Goal: Task Accomplishment & Management: Use online tool/utility

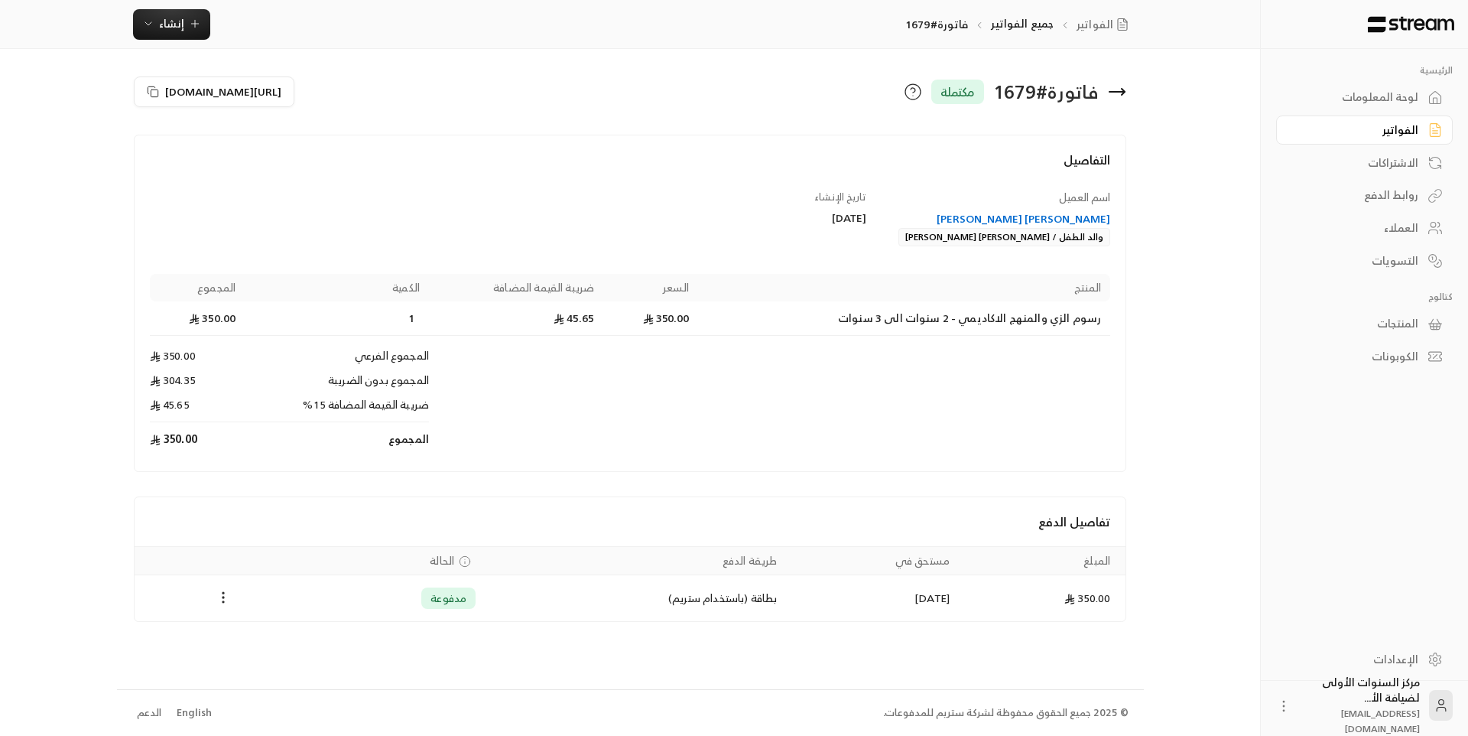
click at [1122, 89] on icon at bounding box center [1123, 92] width 3 height 6
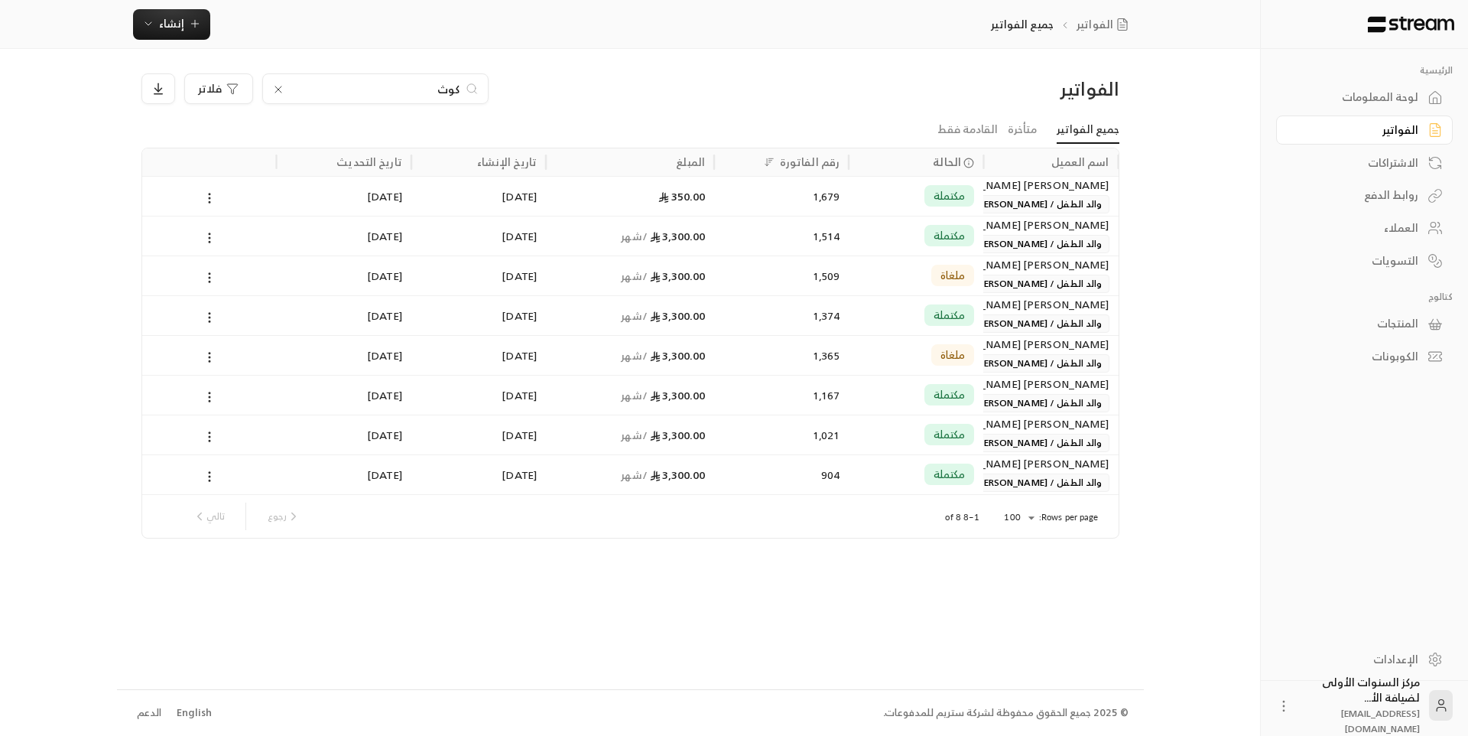
click at [450, 86] on input "كوث" at bounding box center [376, 88] width 170 height 17
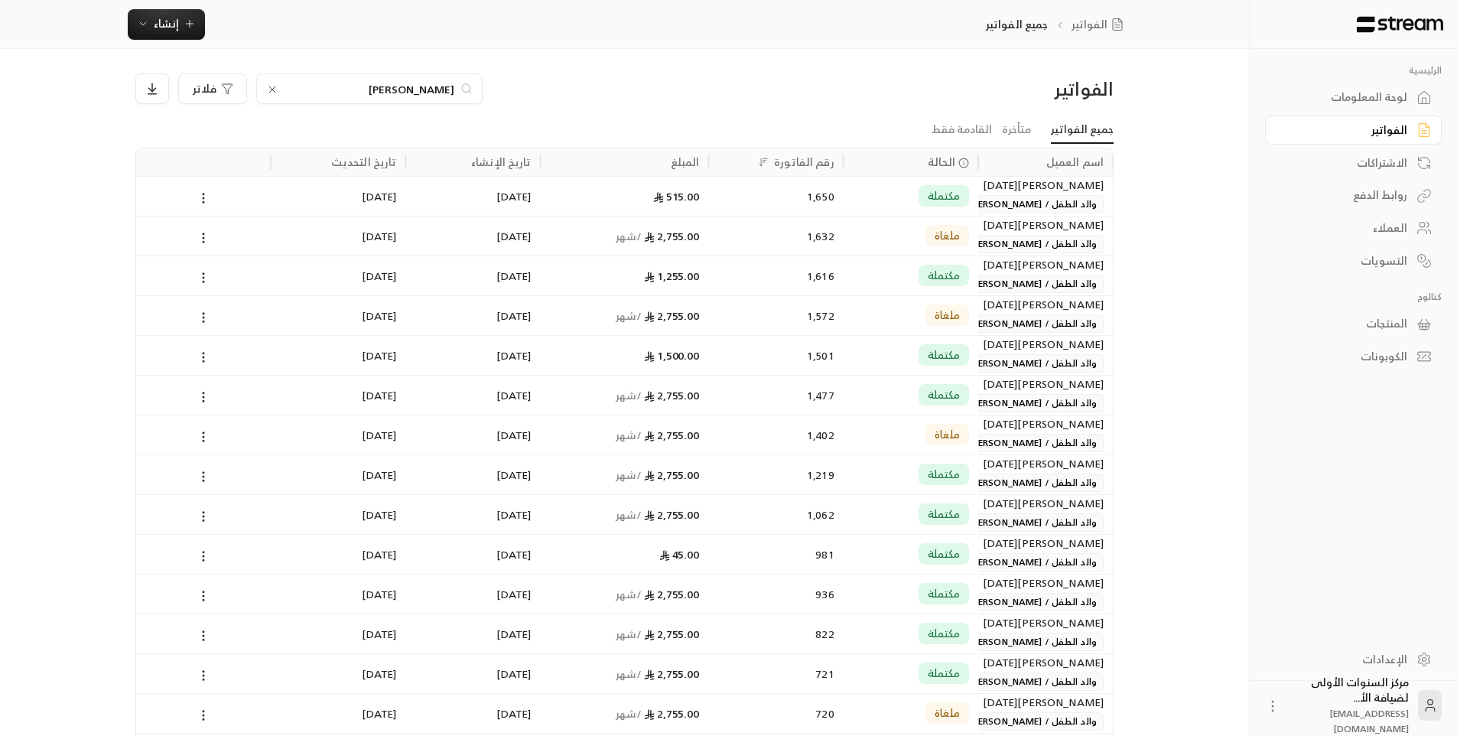
type input "[PERSON_NAME]"
